Goal: Task Accomplishment & Management: Use online tool/utility

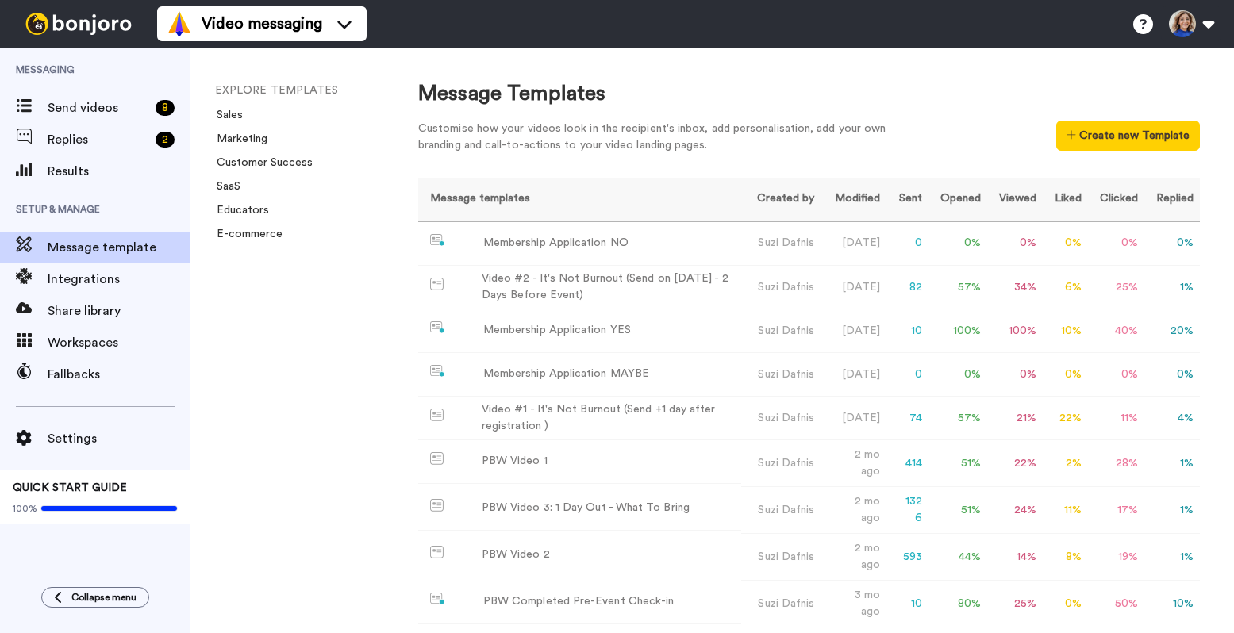
click at [86, 104] on span "Send videos" at bounding box center [99, 107] width 102 height 19
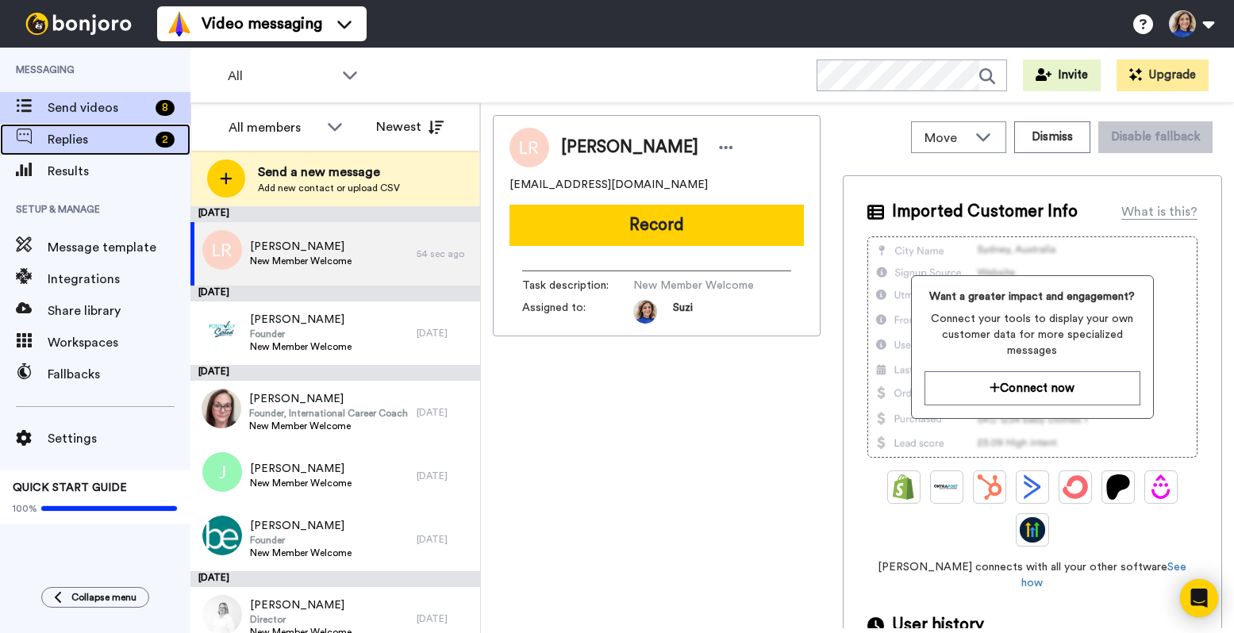
click at [57, 136] on span "Replies" at bounding box center [99, 139] width 102 height 19
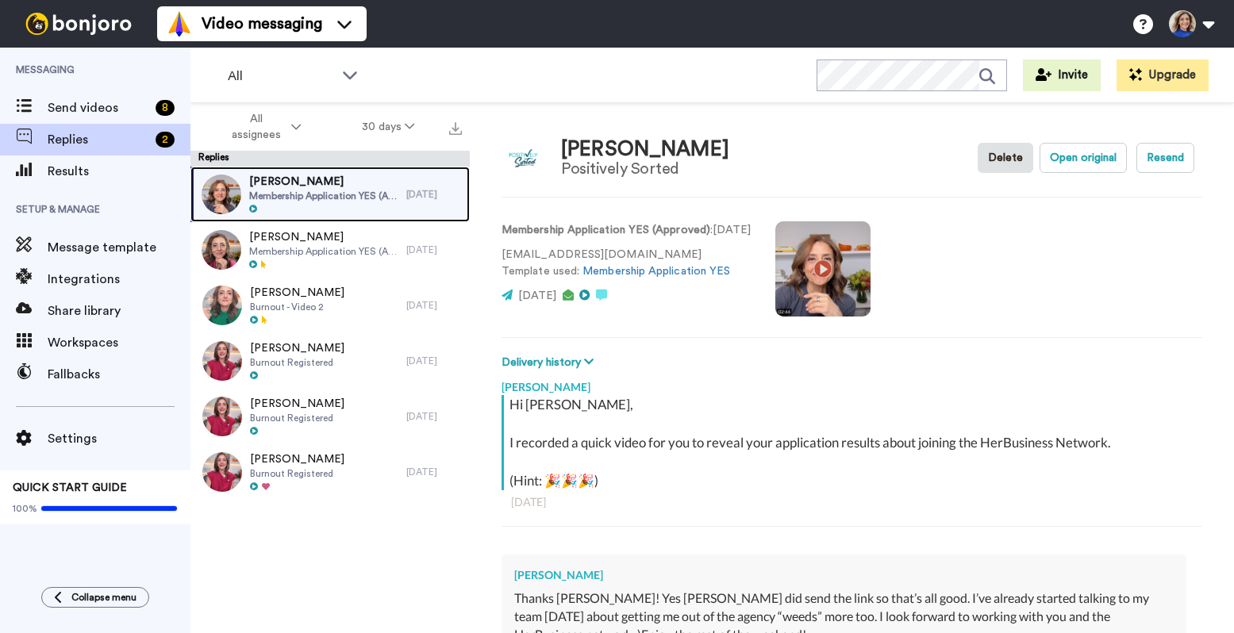
click at [352, 198] on span "Membership Application YES (Approved)" at bounding box center [323, 196] width 149 height 13
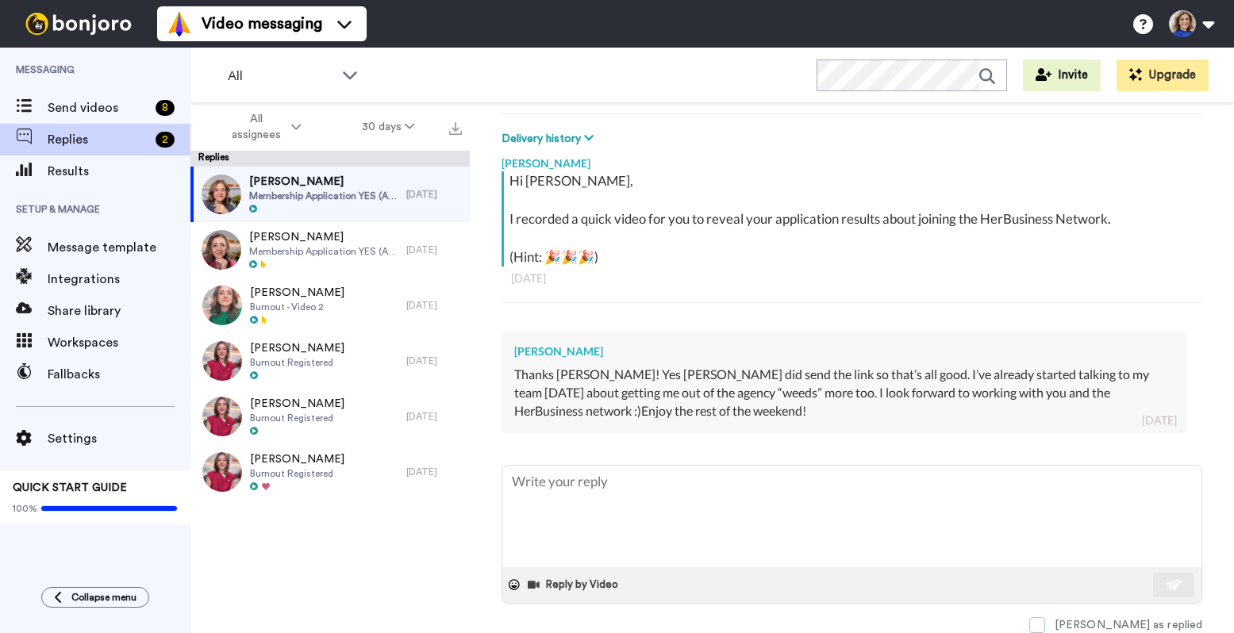
click at [1045, 621] on span at bounding box center [1037, 625] width 16 height 16
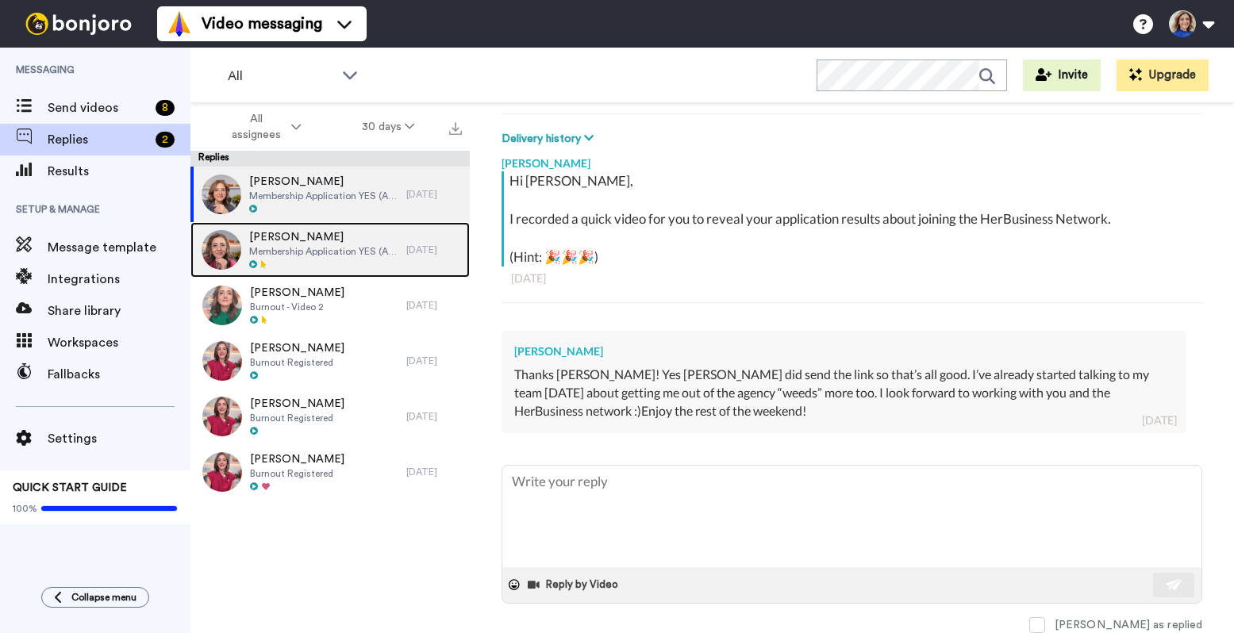
click at [347, 248] on span "Membership Application YES (Approved)" at bounding box center [323, 251] width 149 height 13
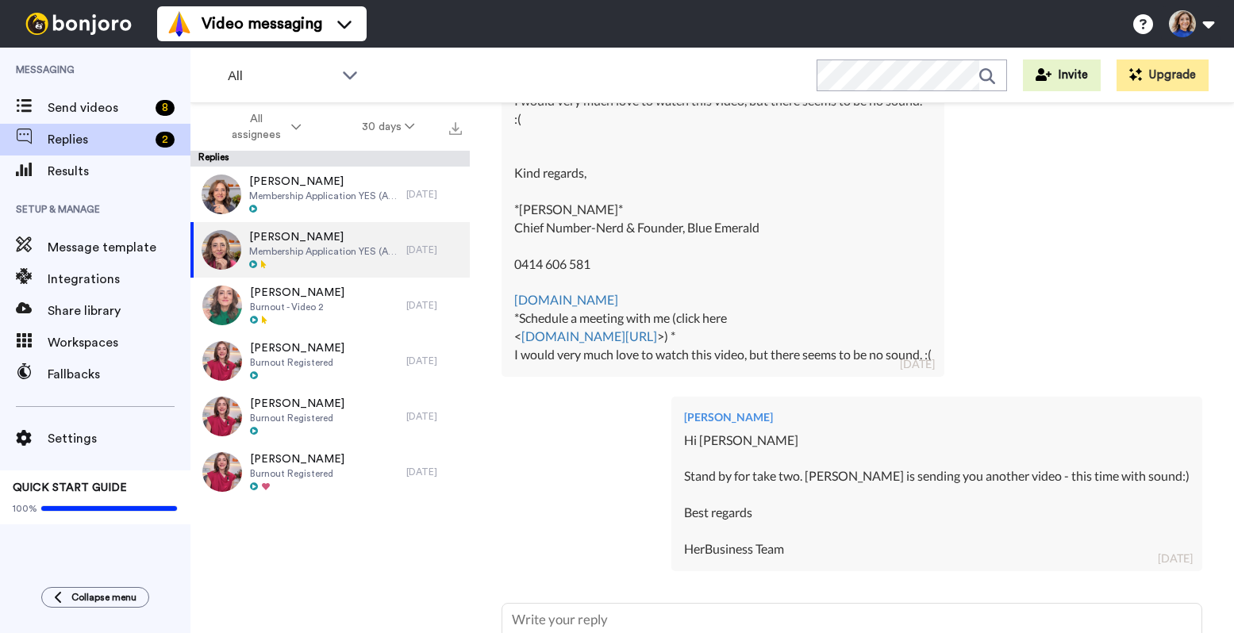
scroll to position [672, 0]
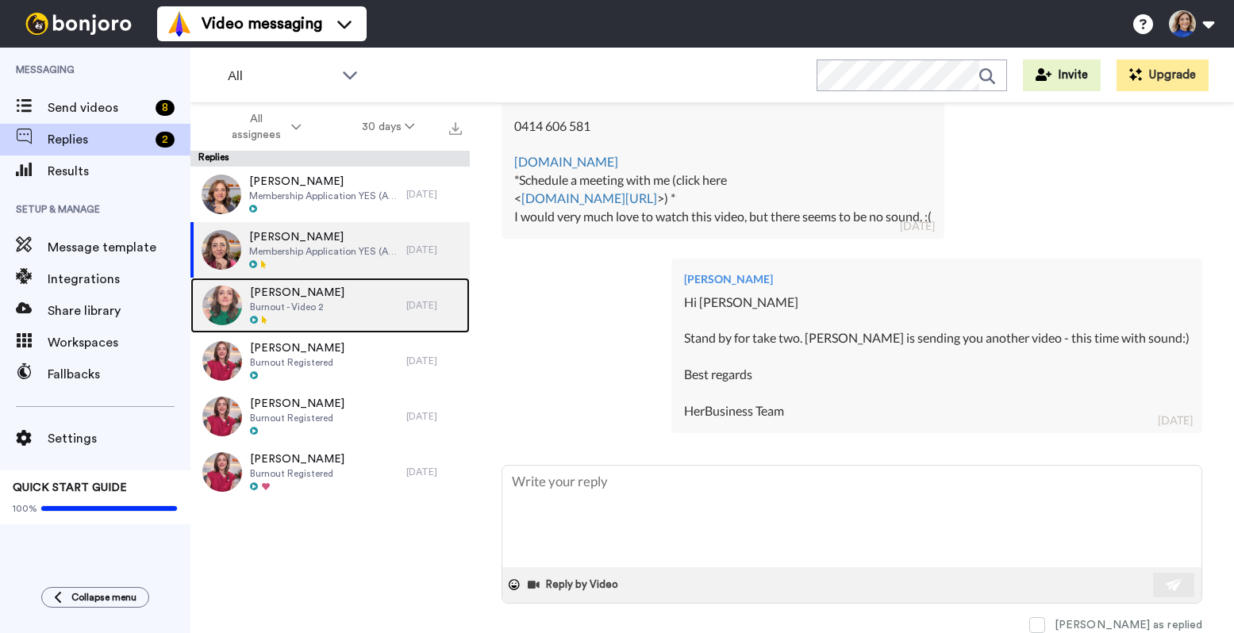
click at [363, 303] on div "Kirsty Ferguson Burnout - Video 2" at bounding box center [298, 306] width 216 height 56
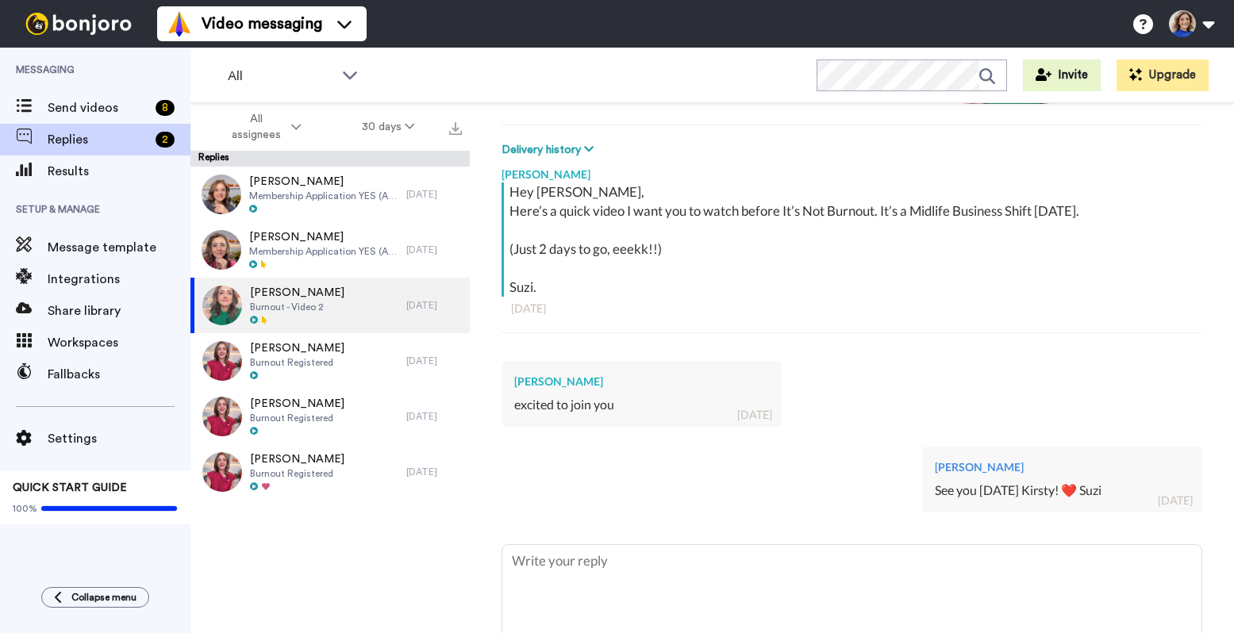
scroll to position [292, 0]
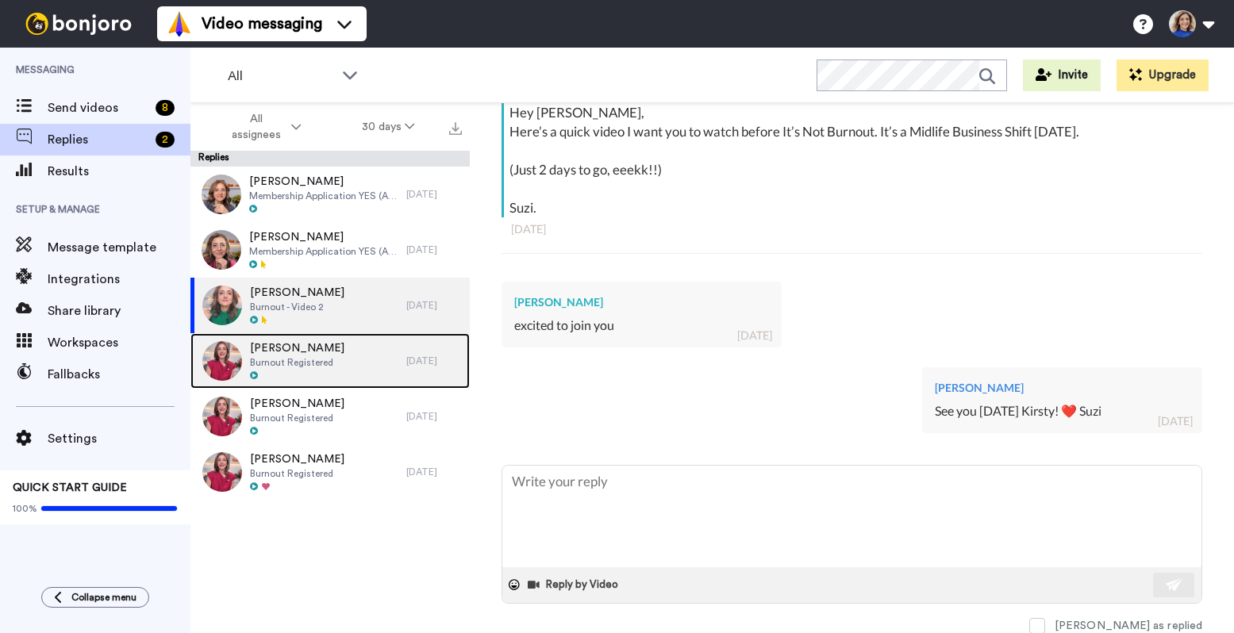
click at [340, 347] on div "Kirsty Ferguson Burnout Registered" at bounding box center [298, 361] width 216 height 56
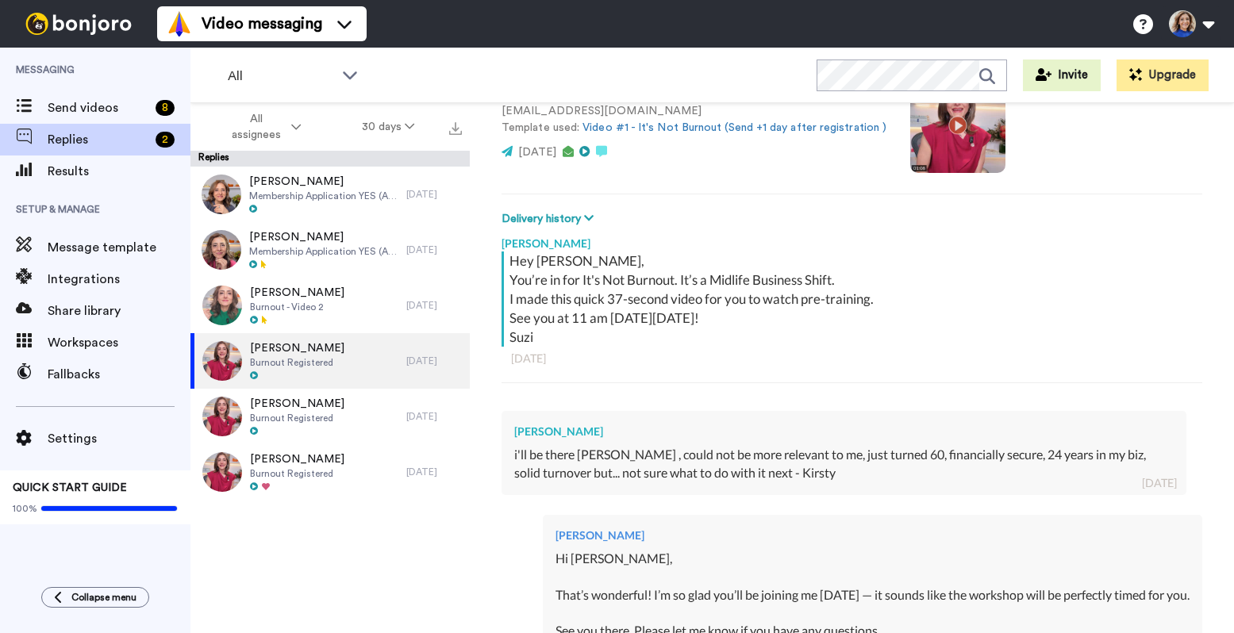
scroll to position [418, 0]
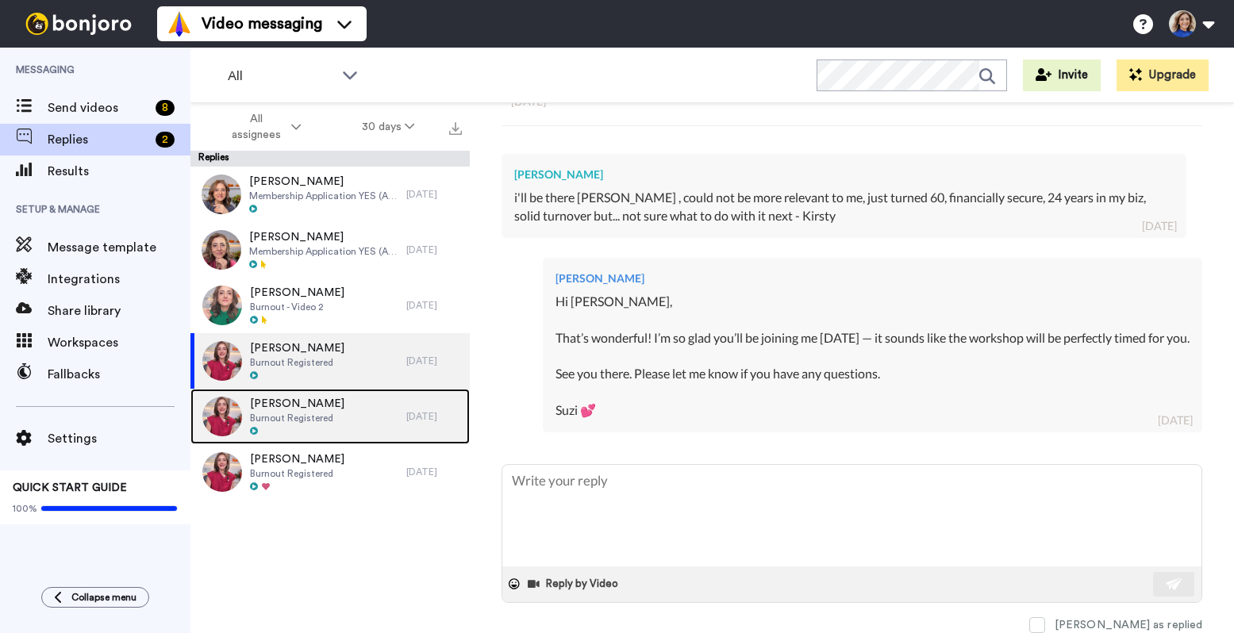
click at [279, 414] on span "Burnout Registered" at bounding box center [297, 418] width 94 height 13
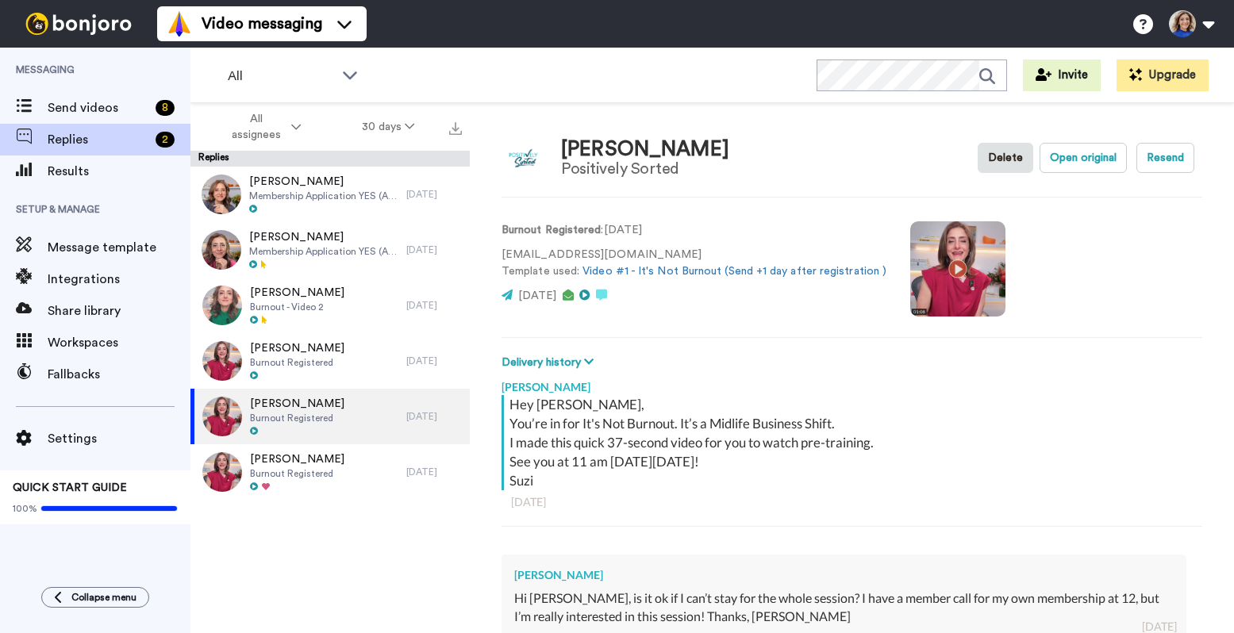
scroll to position [436, 0]
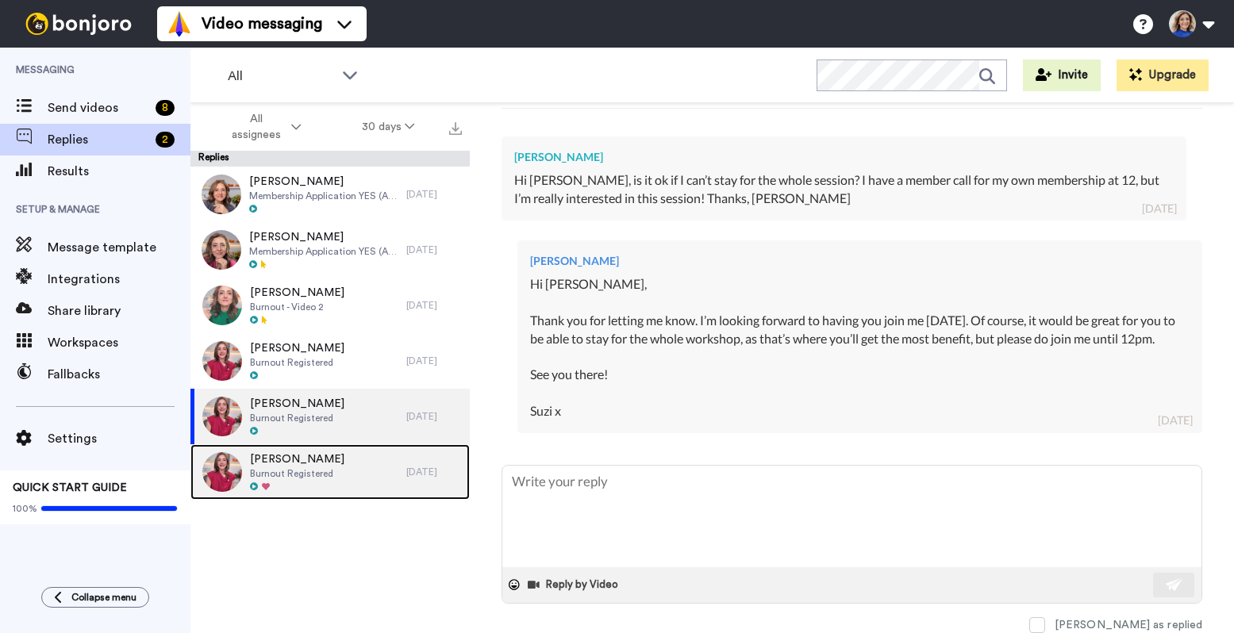
click at [409, 462] on div "Georgina Dawkins Burnout Registered 20 days ago" at bounding box center [329, 472] width 279 height 56
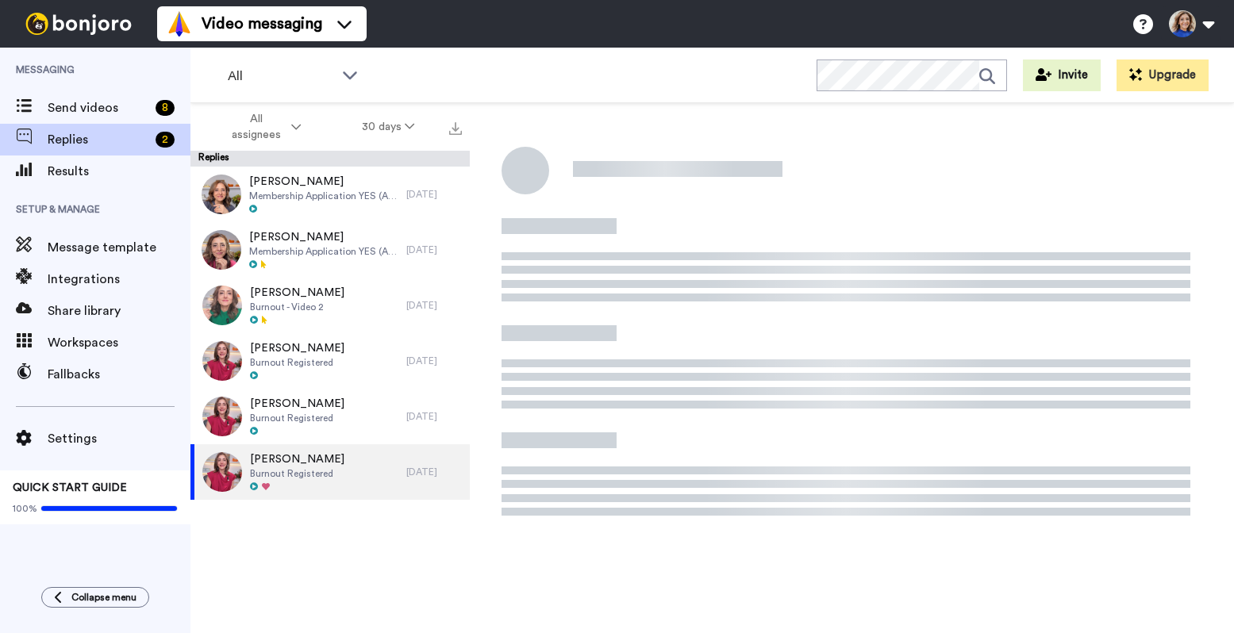
type textarea "x"
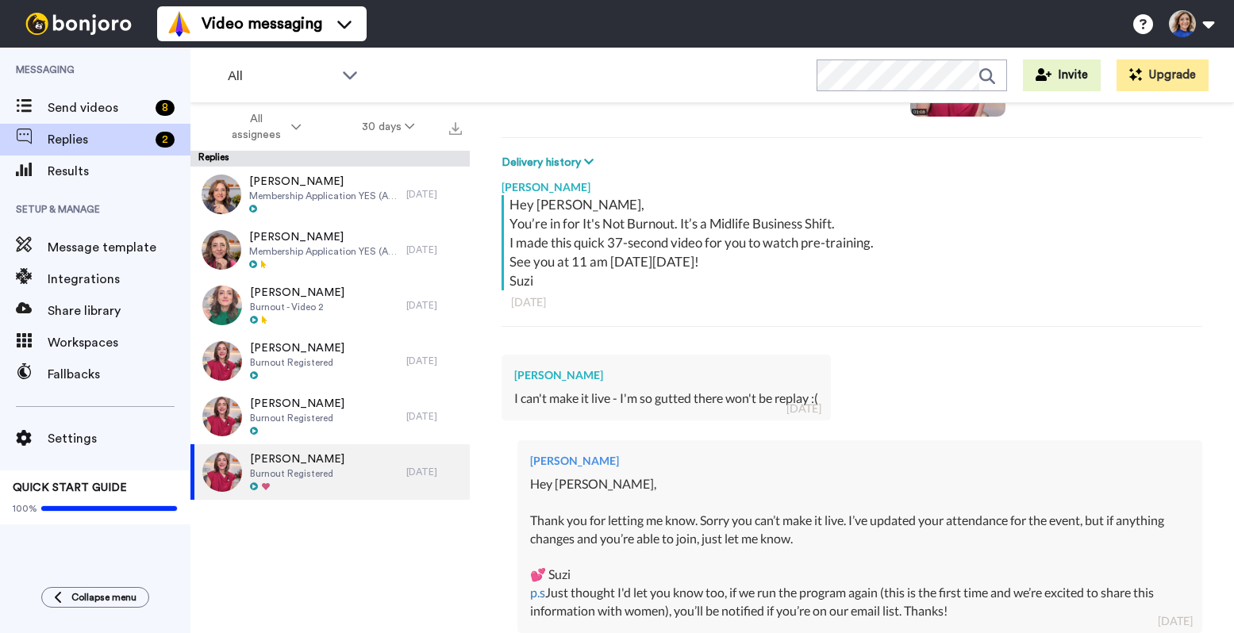
scroll to position [400, 0]
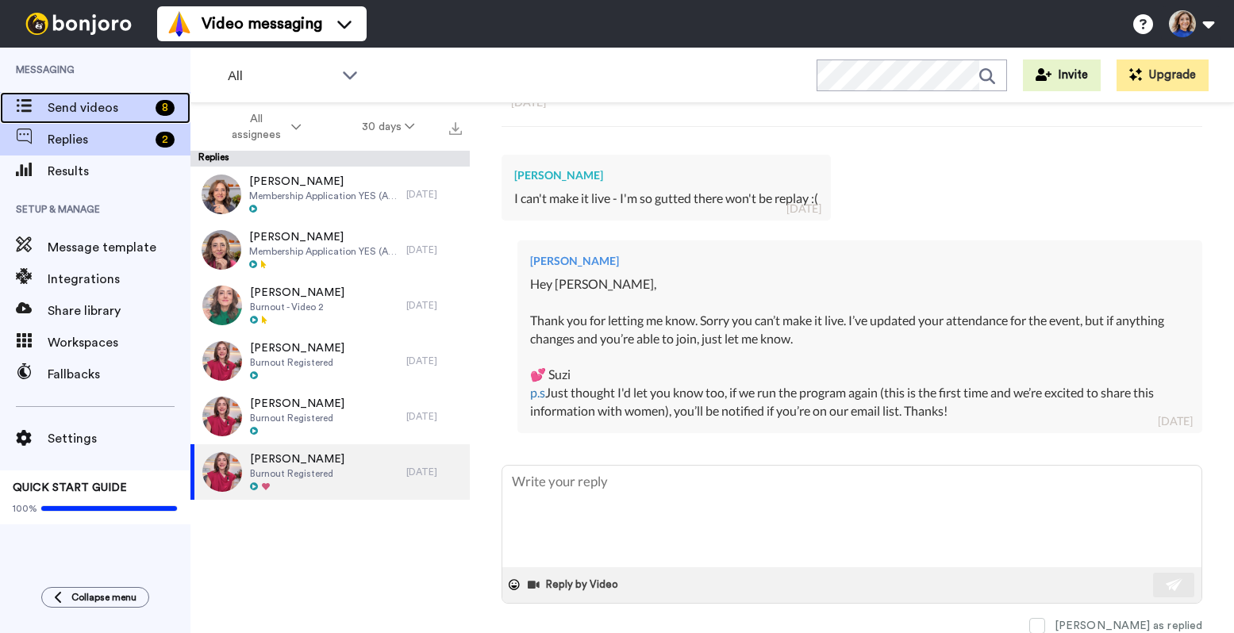
click at [124, 108] on span "Send videos" at bounding box center [99, 107] width 102 height 19
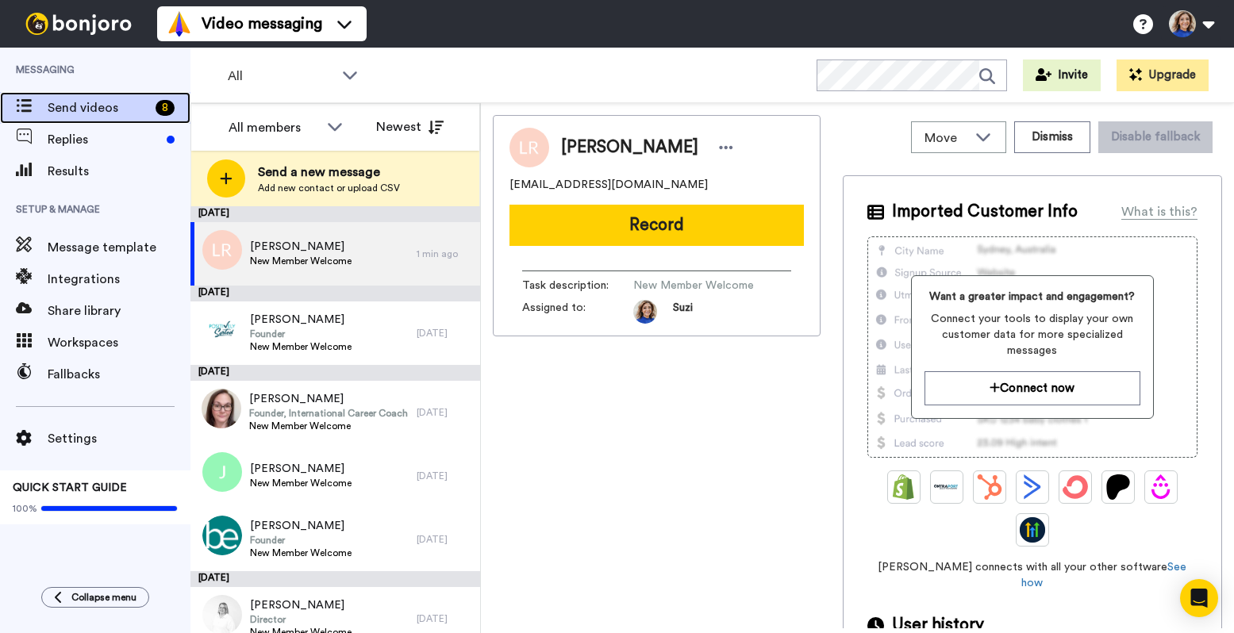
click at [80, 109] on span "Send videos" at bounding box center [99, 107] width 102 height 19
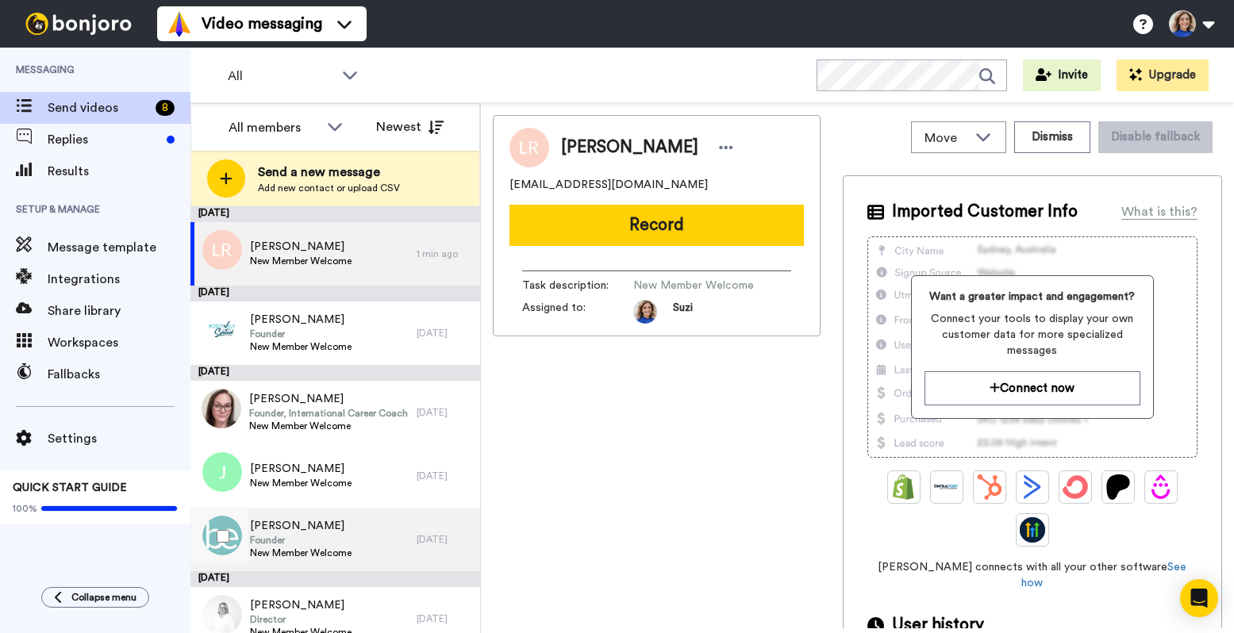
scroll to position [97, 0]
